Goal: Task Accomplishment & Management: Use online tool/utility

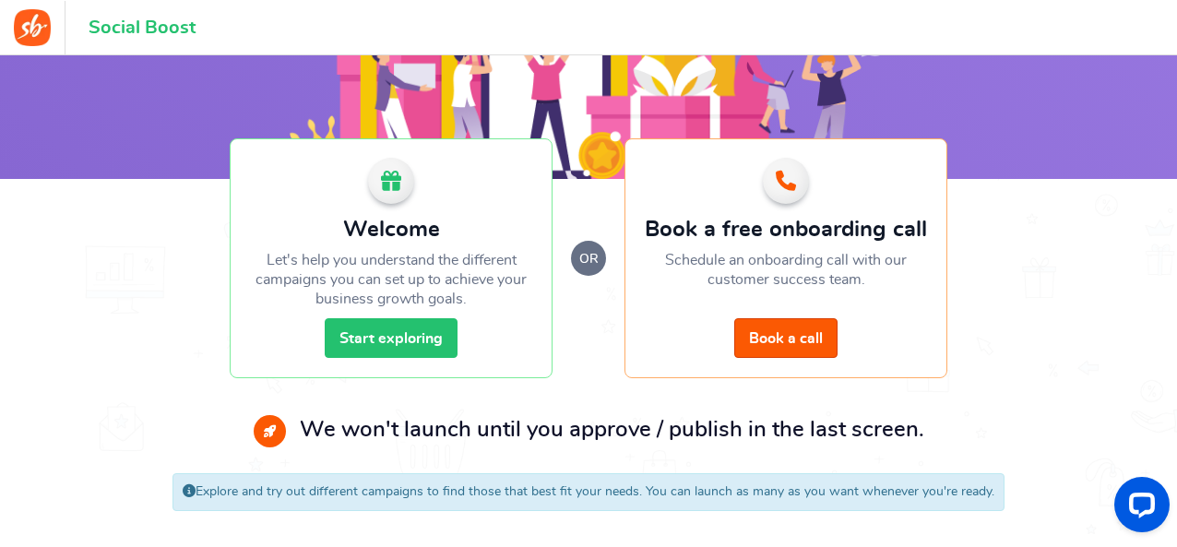
click at [391, 339] on link "Start exploring" at bounding box center [391, 338] width 133 height 40
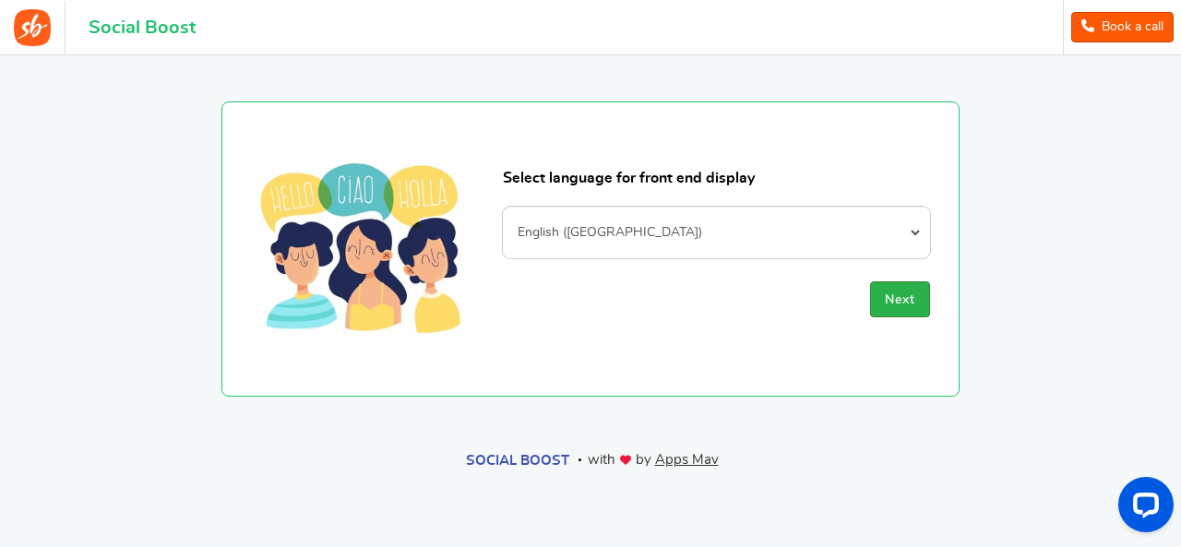
click at [922, 302] on button "Next" at bounding box center [900, 299] width 60 height 36
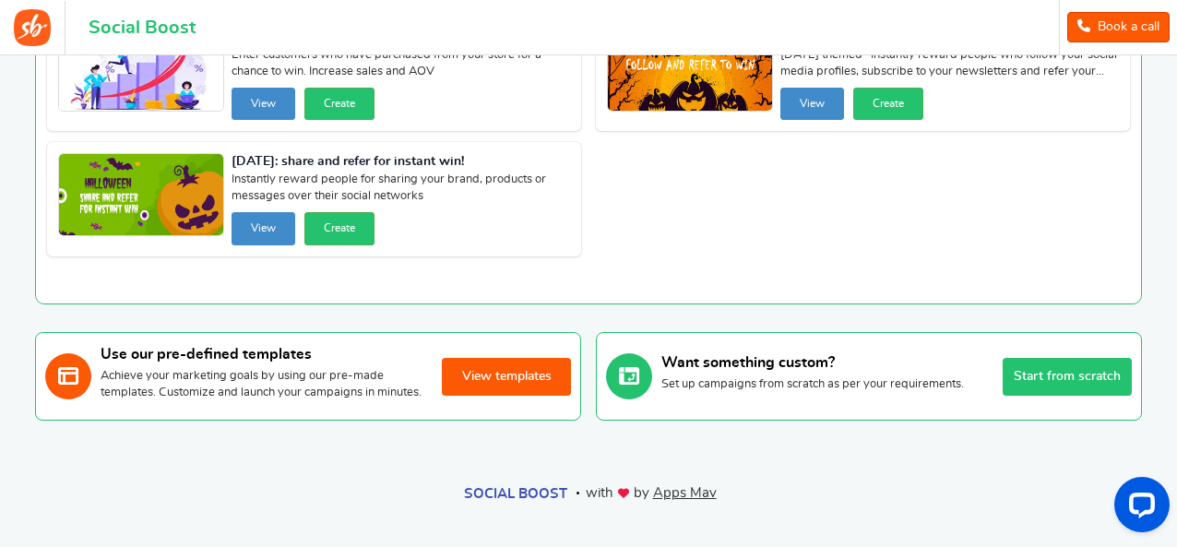
scroll to position [188, 0]
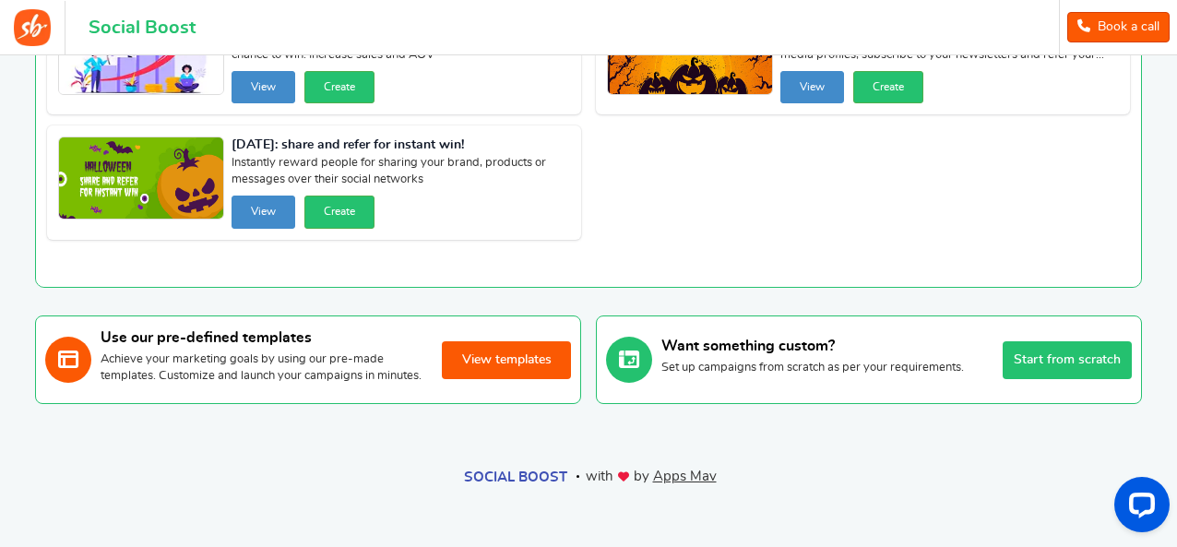
click at [494, 361] on button "View templates" at bounding box center [506, 360] width 129 height 38
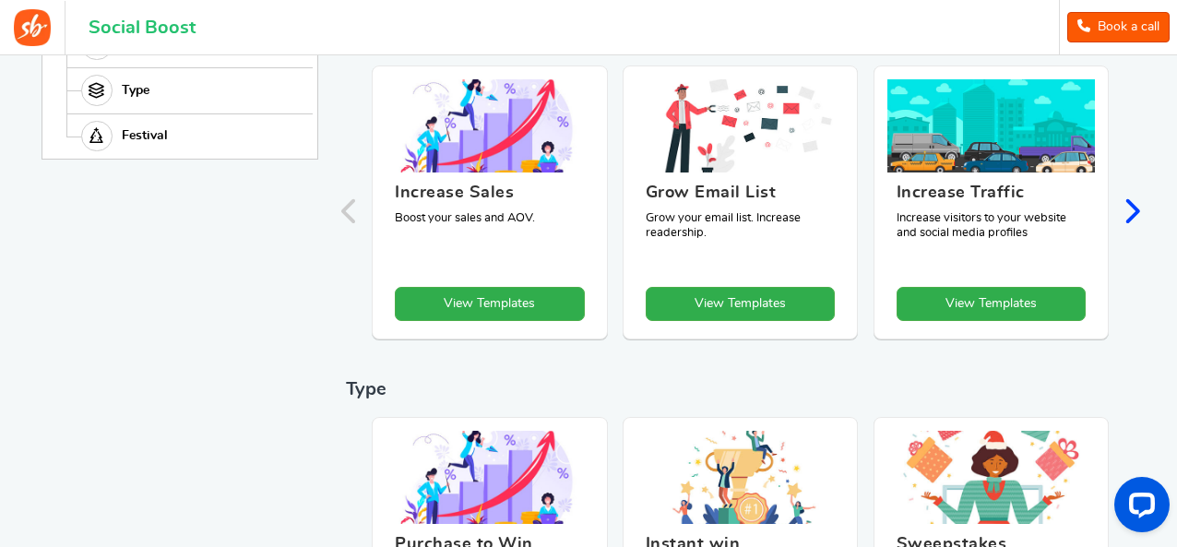
scroll to position [406, 0]
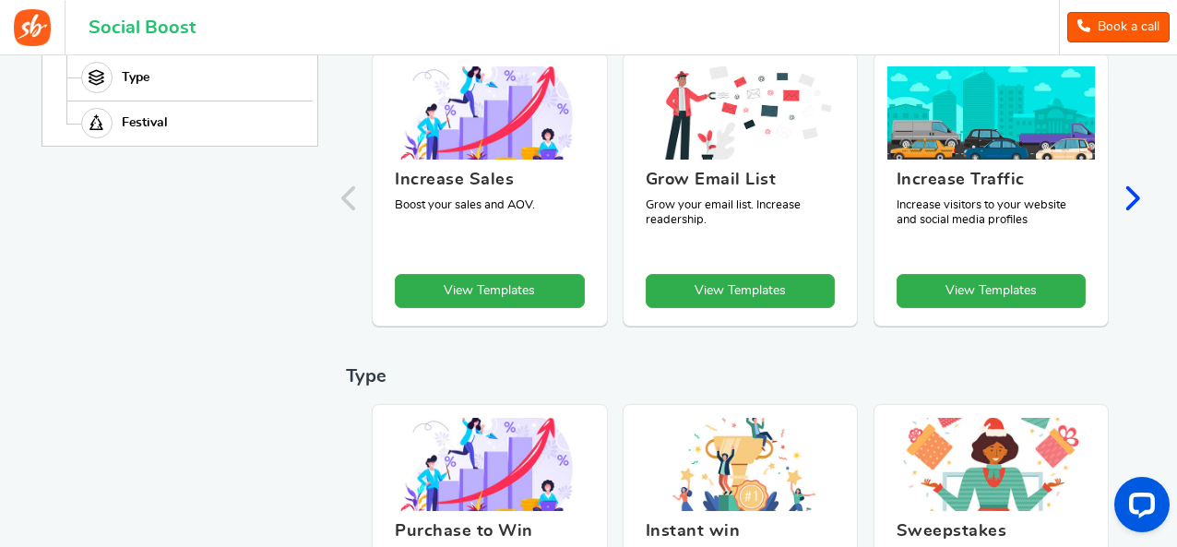
click at [1133, 193] on icon "Next slide" at bounding box center [1132, 199] width 18 height 28
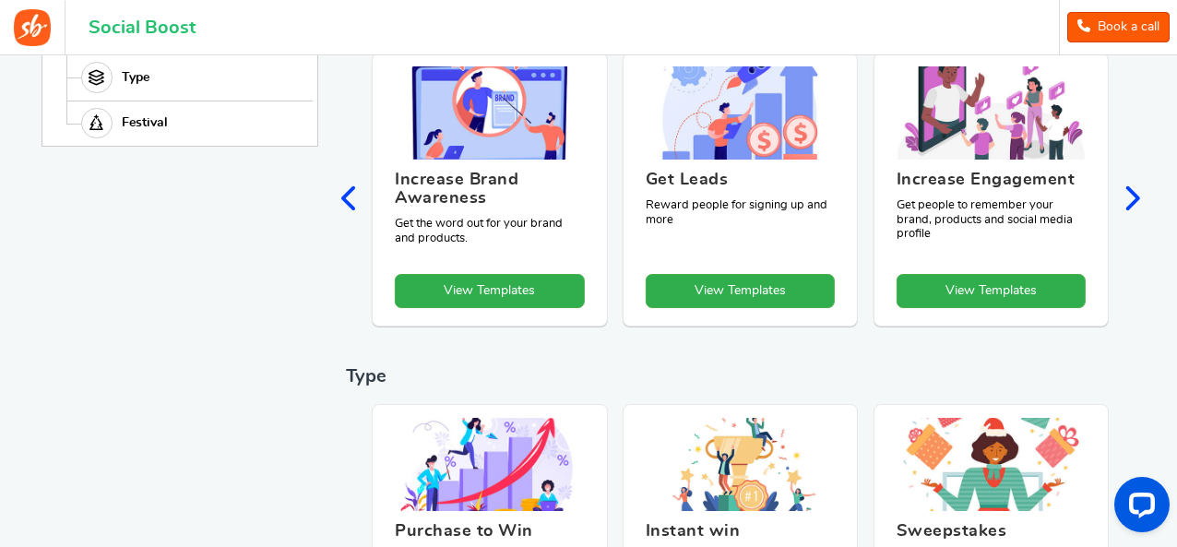
click at [352, 202] on icon "Previous slide" at bounding box center [350, 199] width 18 height 28
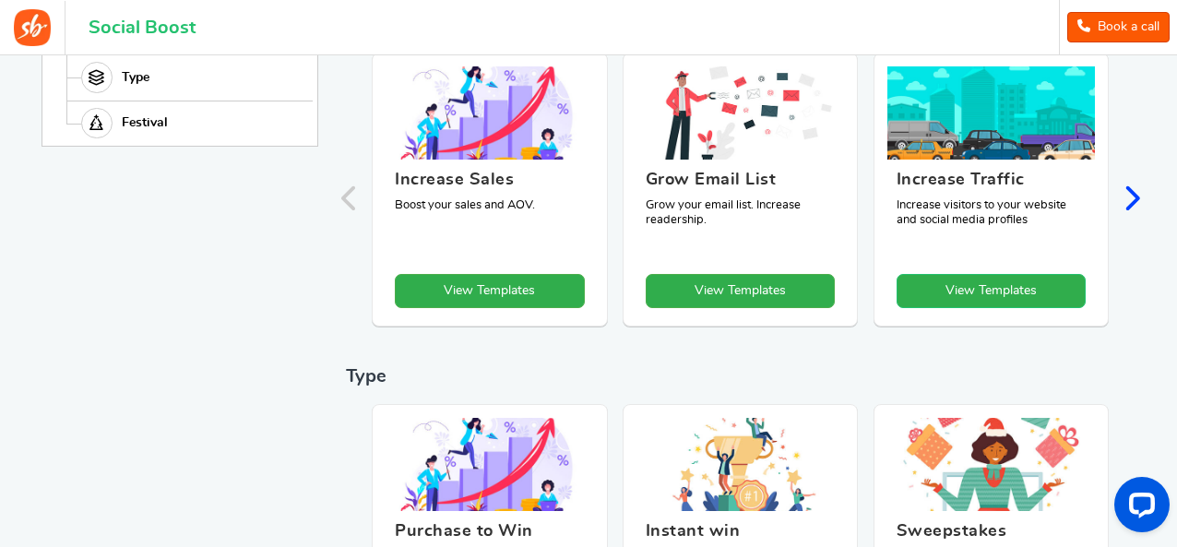
click at [985, 277] on link "View Templates" at bounding box center [991, 291] width 189 height 34
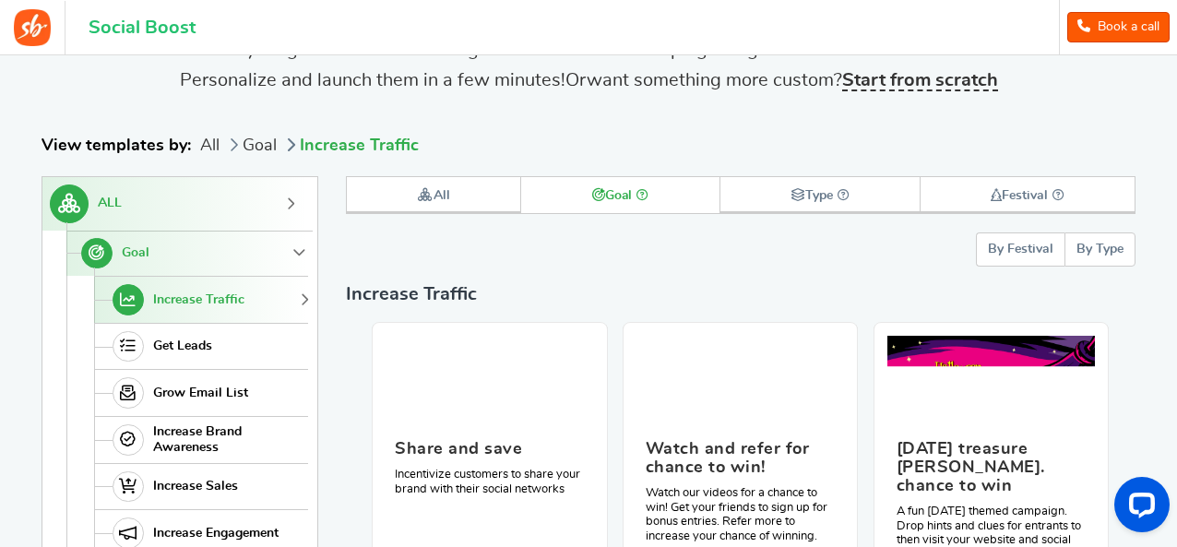
scroll to position [0, 0]
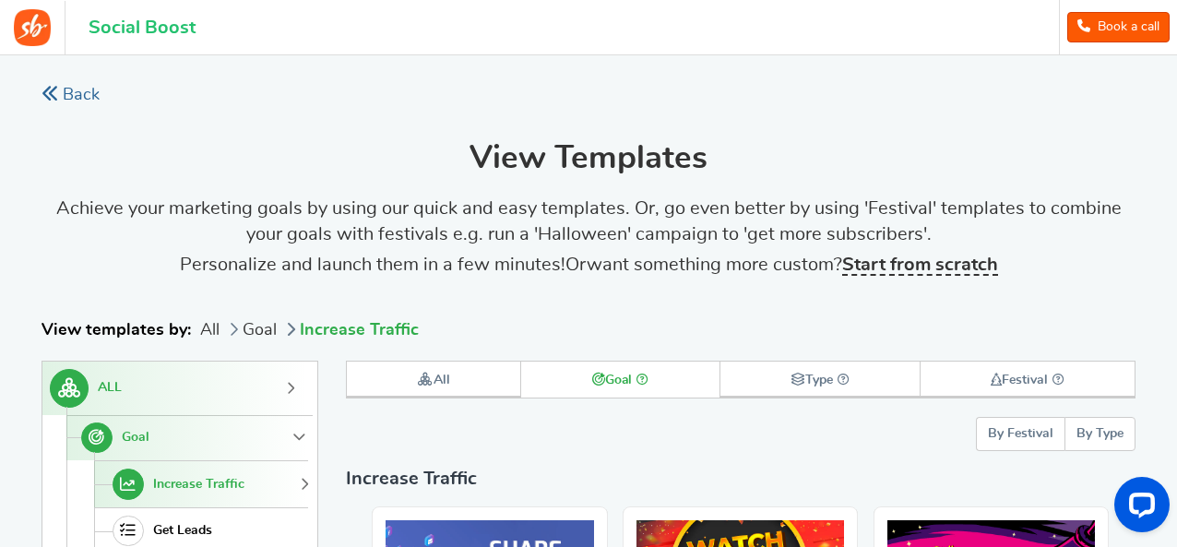
click at [42, 86] on icon at bounding box center [50, 93] width 17 height 17
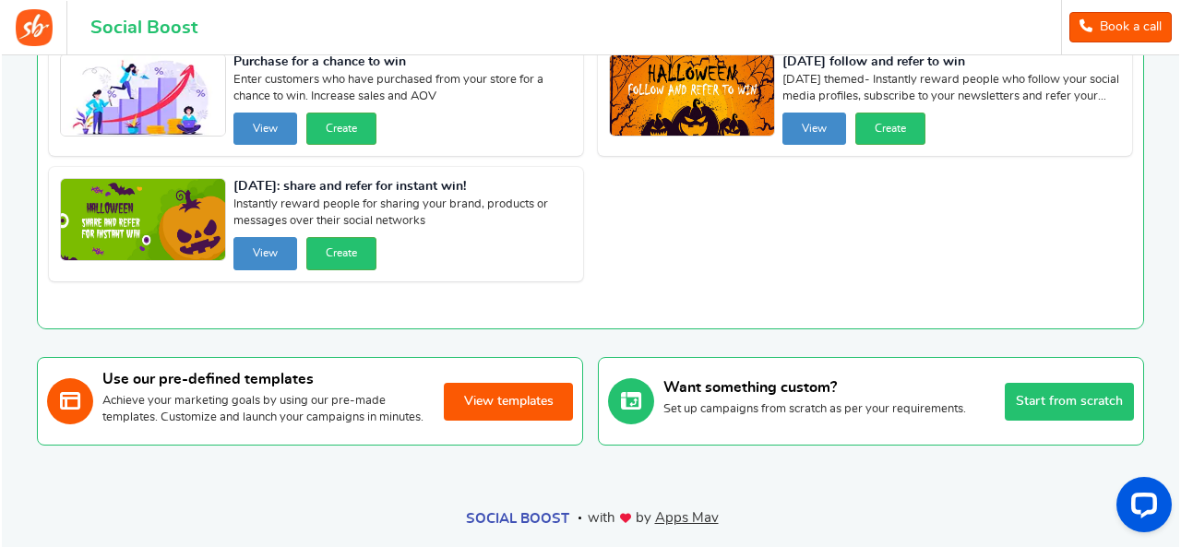
scroll to position [188, 0]
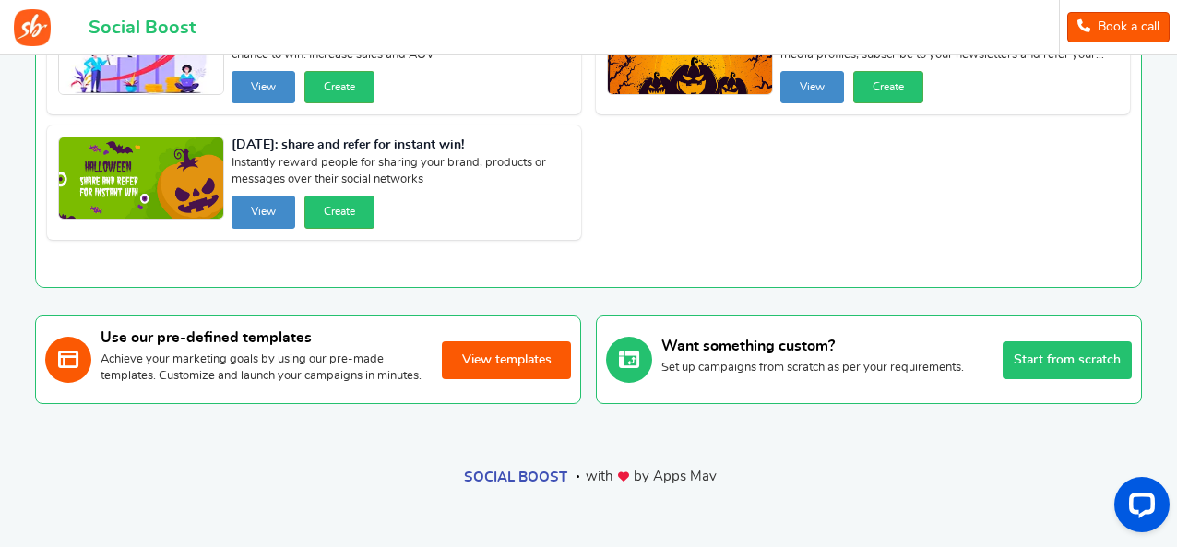
click at [1107, 351] on button "Start from scratch" at bounding box center [1067, 360] width 129 height 38
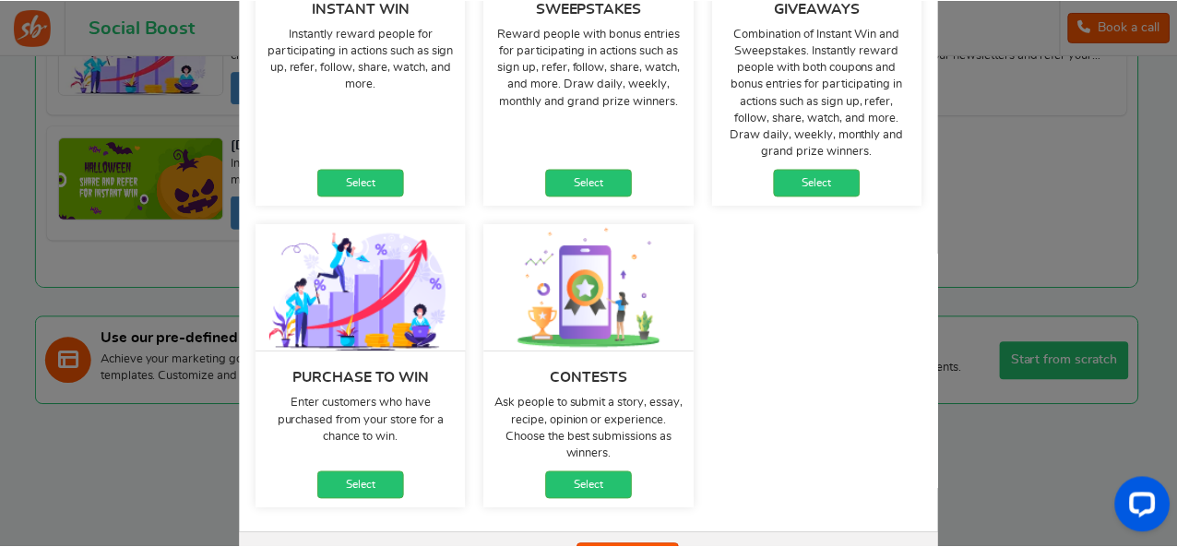
scroll to position [339, 0]
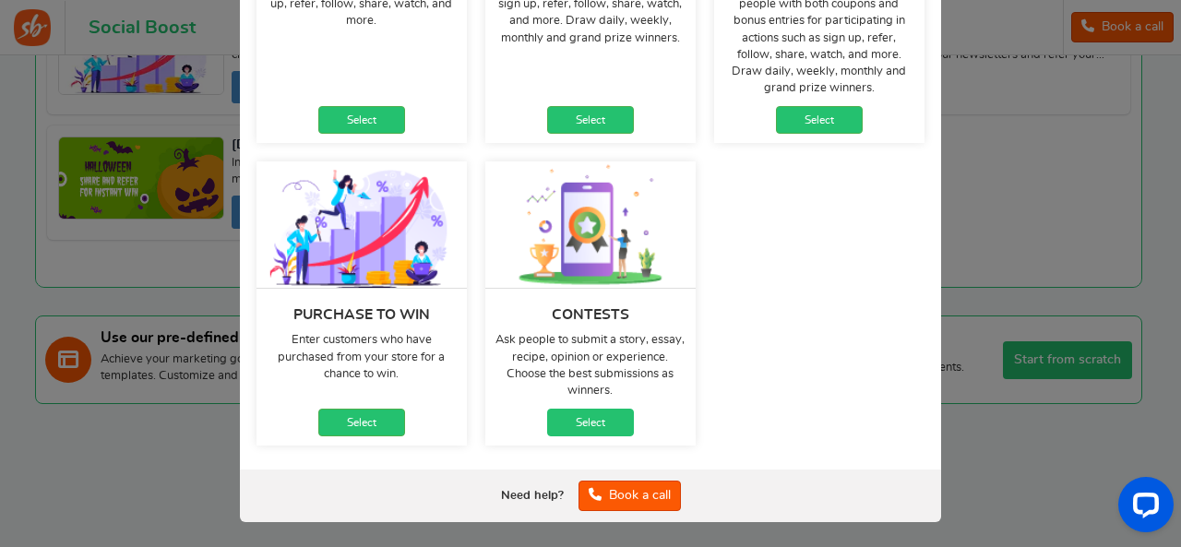
click at [604, 419] on link "Select" at bounding box center [590, 423] width 87 height 28
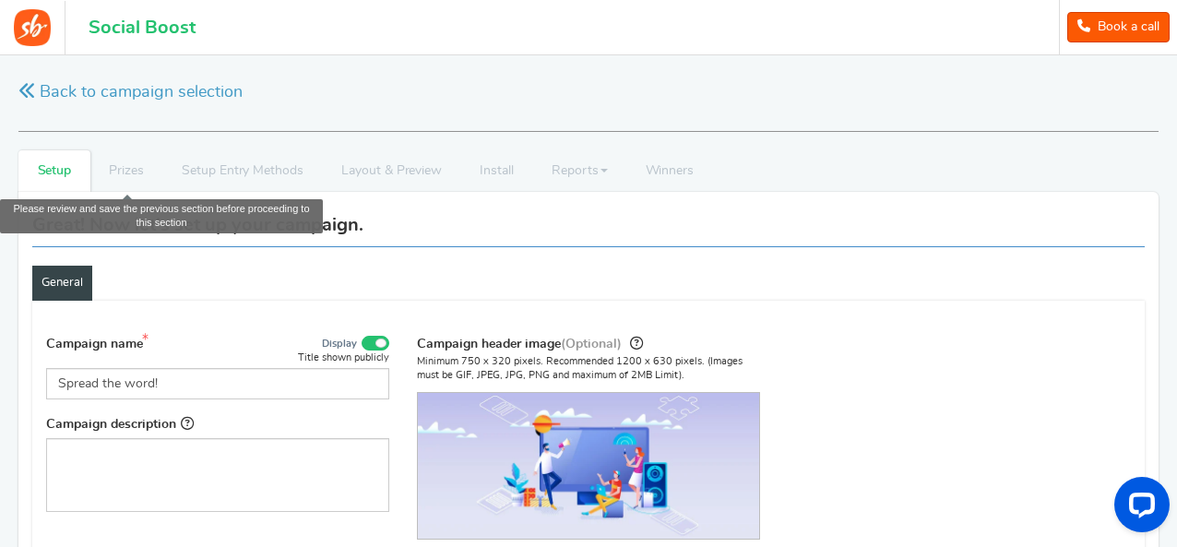
click at [128, 167] on li "Prizes" at bounding box center [126, 171] width 73 height 42
